Goal: Transaction & Acquisition: Book appointment/travel/reservation

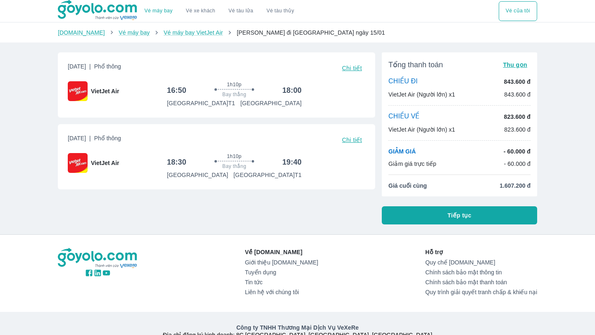
click at [430, 212] on button "Tiếp tục" at bounding box center [459, 216] width 155 height 18
click at [452, 218] on span "Tiếp tục" at bounding box center [459, 216] width 24 height 8
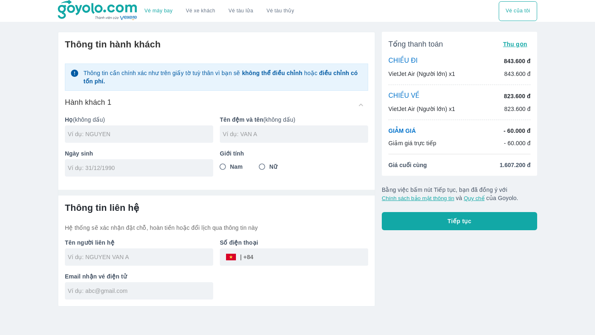
click at [426, 217] on button "Tiếp tục" at bounding box center [459, 221] width 155 height 18
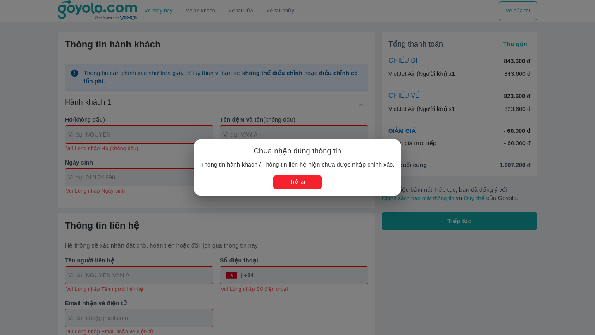
click at [296, 179] on button "Trở lại" at bounding box center [297, 183] width 48 height 14
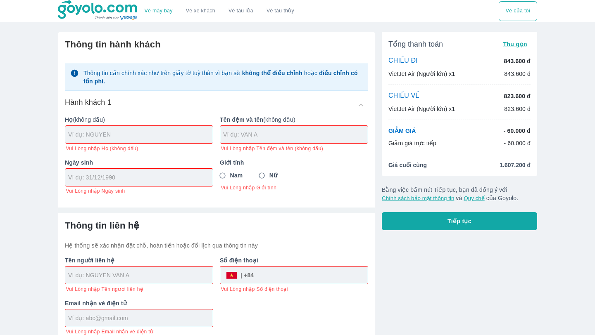
click at [157, 138] on input "text" at bounding box center [140, 135] width 145 height 8
type input "N"
type input "[PERSON_NAME]"
type input "NHU Y"
click at [99, 176] on div at bounding box center [138, 177] width 147 height 17
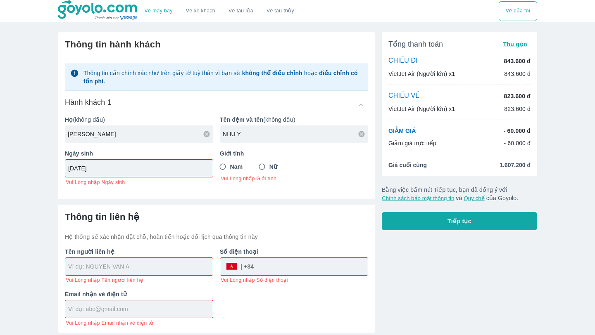
type input "[DATE]"
click at [263, 166] on input "Nữ" at bounding box center [261, 166] width 15 height 15
radio input "true"
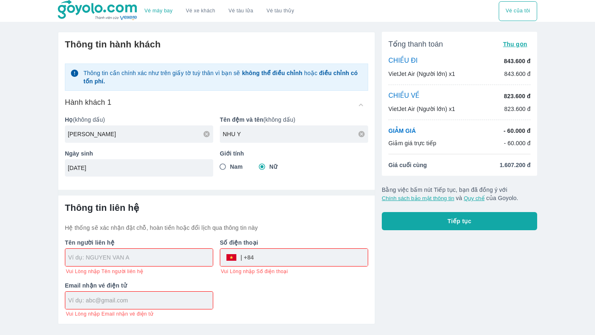
click at [169, 260] on input "text" at bounding box center [140, 258] width 145 height 8
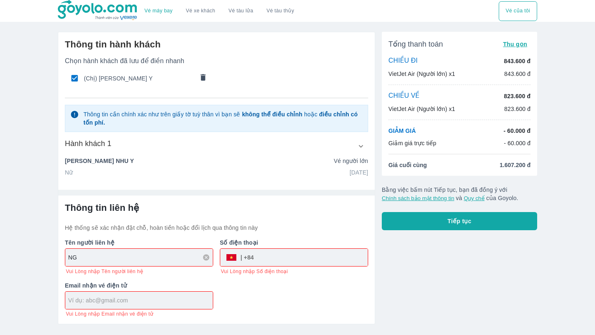
type input "N"
type input "[PERSON_NAME] Y"
type input "944414222"
click at [99, 303] on div "Email nhận vé điện tử Vui Lòng nhập Email nhận vé điện tử" at bounding box center [135, 296] width 155 height 43
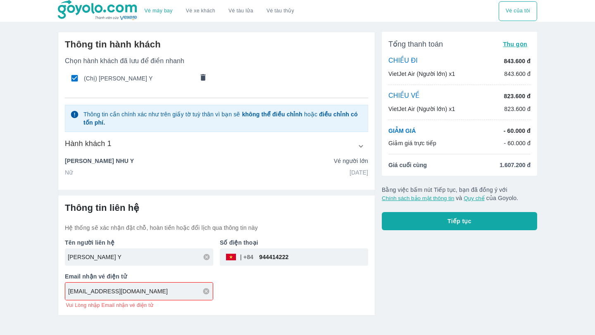
type input "[EMAIL_ADDRESS][DOMAIN_NAME]"
click at [412, 218] on button "Tiếp tục" at bounding box center [459, 221] width 155 height 18
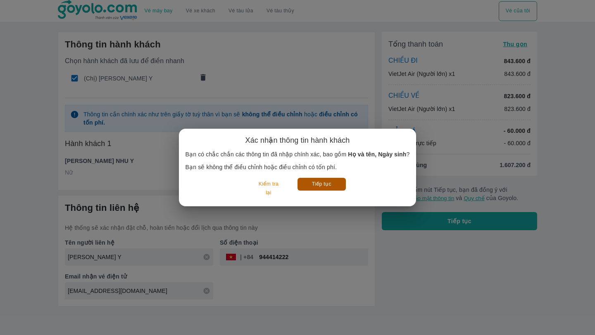
click at [330, 184] on button "Tiếp tục" at bounding box center [321, 184] width 48 height 13
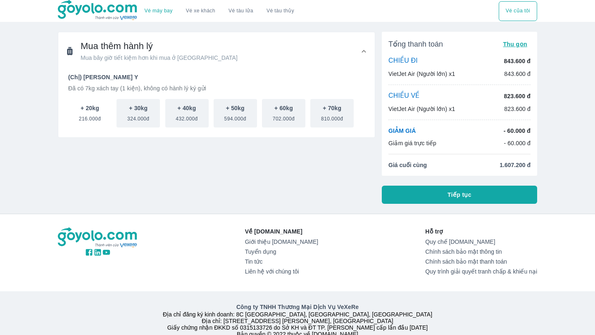
click at [94, 113] on span "216.000đ" at bounding box center [90, 117] width 22 height 10
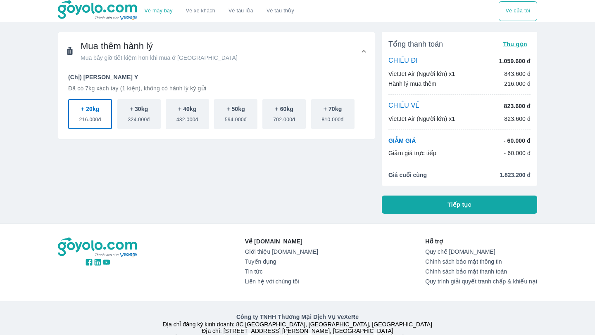
click at [513, 43] on span "Thu gọn" at bounding box center [515, 44] width 24 height 7
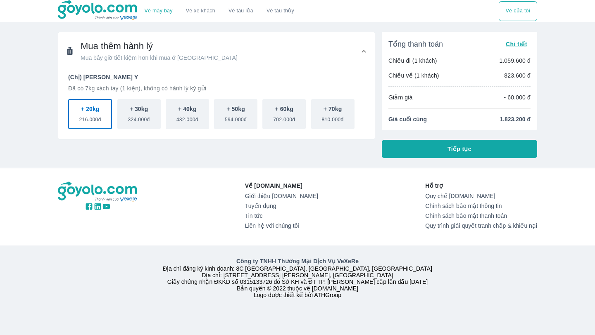
click at [513, 43] on span "Chi tiết" at bounding box center [516, 44] width 21 height 7
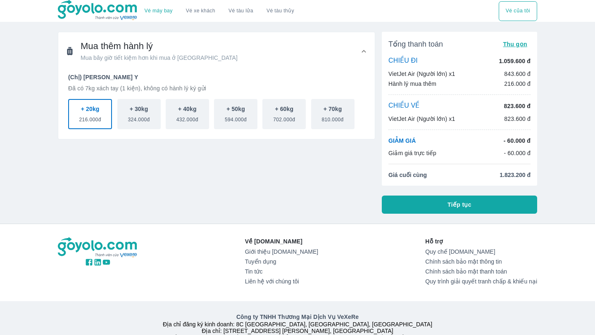
click at [504, 10] on button "Vé của tôi" at bounding box center [518, 11] width 38 height 20
